Goal: Find specific page/section: Find specific page/section

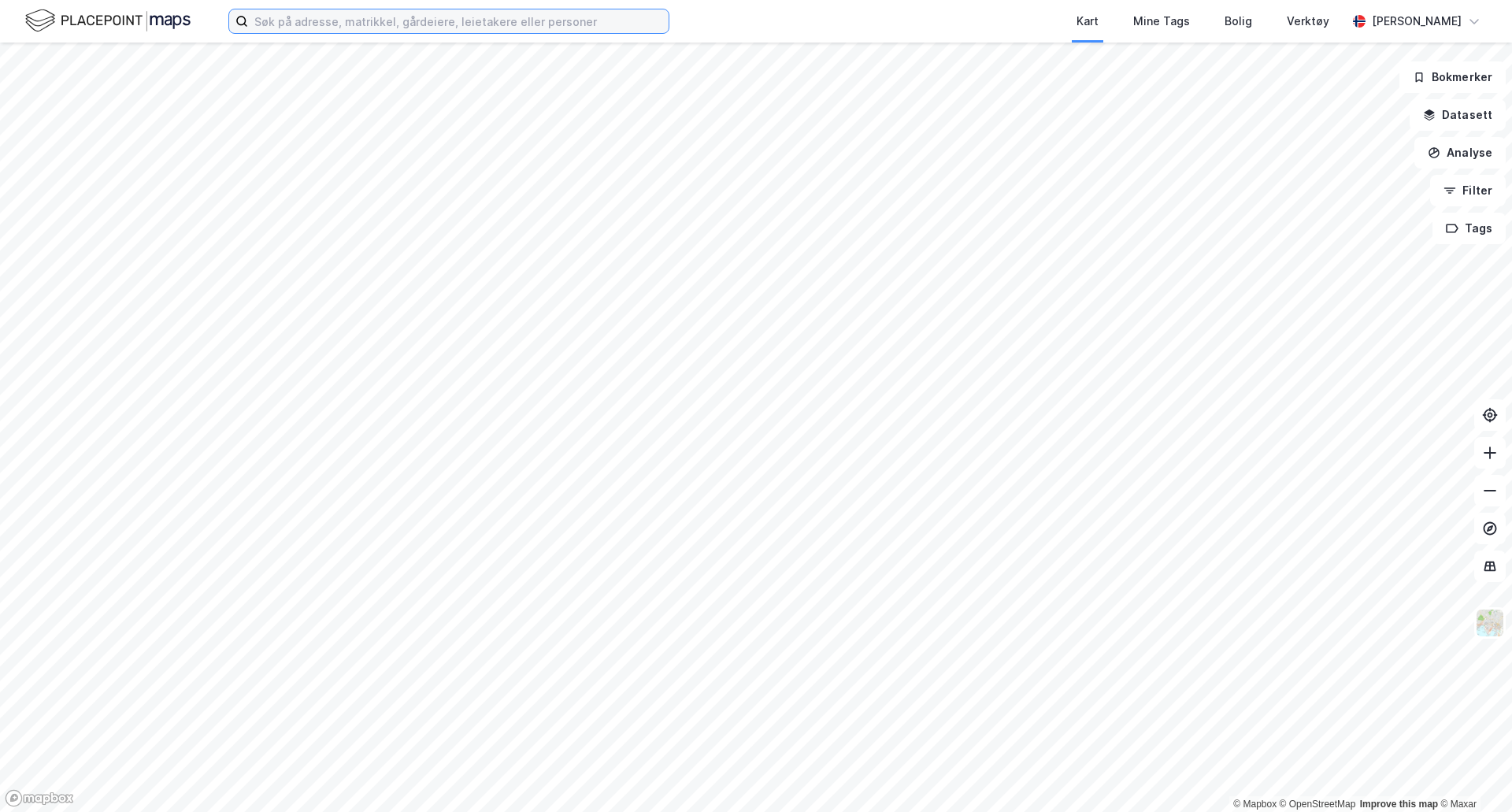
click at [373, 23] on input at bounding box center [458, 21] width 420 height 23
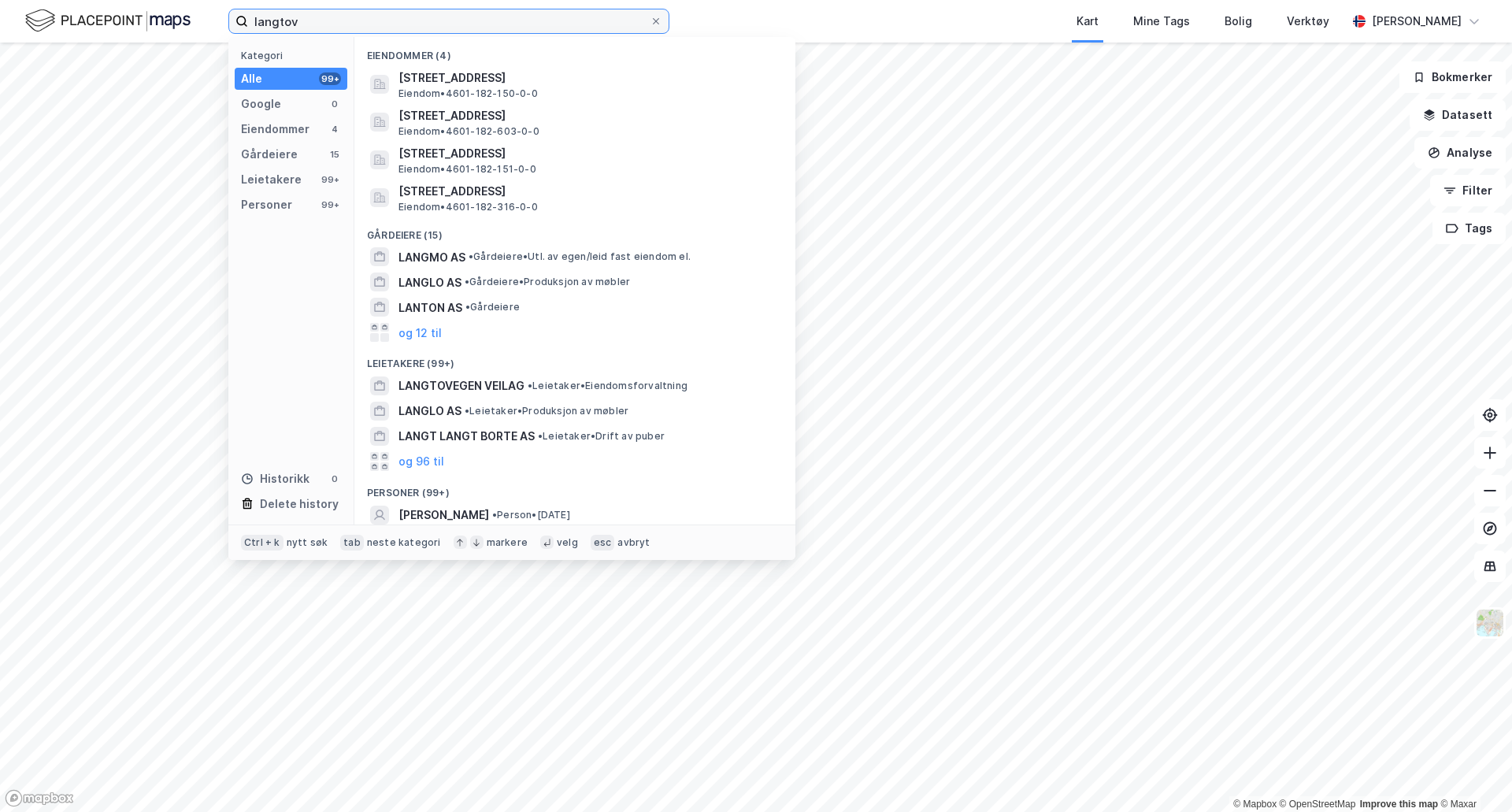
type input "langtov"
click at [543, 76] on span "[STREET_ADDRESS]" at bounding box center [587, 78] width 378 height 19
